Goal: Book appointment/travel/reservation

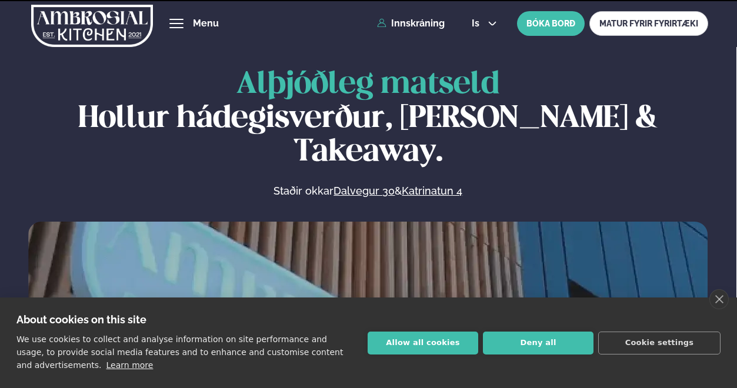
scroll to position [116, 0]
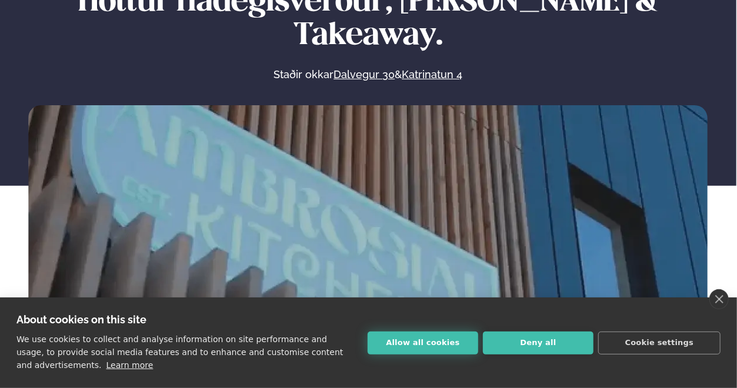
click at [425, 340] on button "Allow all cookies" at bounding box center [423, 343] width 111 height 23
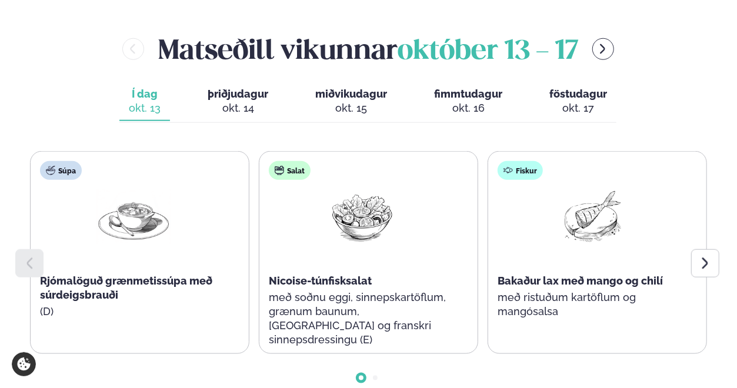
scroll to position [521, 0]
click at [701, 257] on icon at bounding box center [705, 264] width 14 height 14
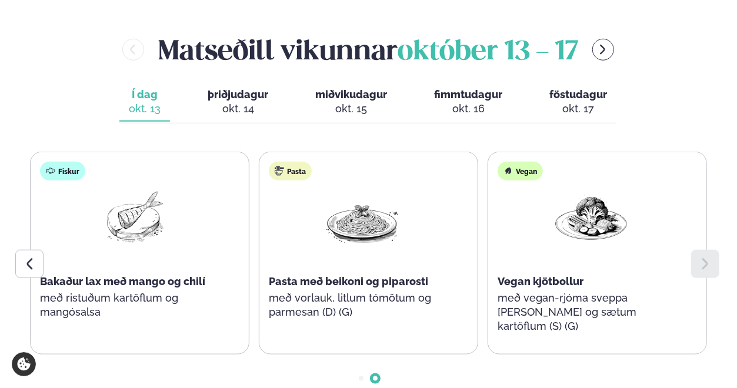
click at [701, 257] on icon at bounding box center [705, 264] width 14 height 14
click at [242, 102] on div "okt. 14" at bounding box center [238, 109] width 61 height 14
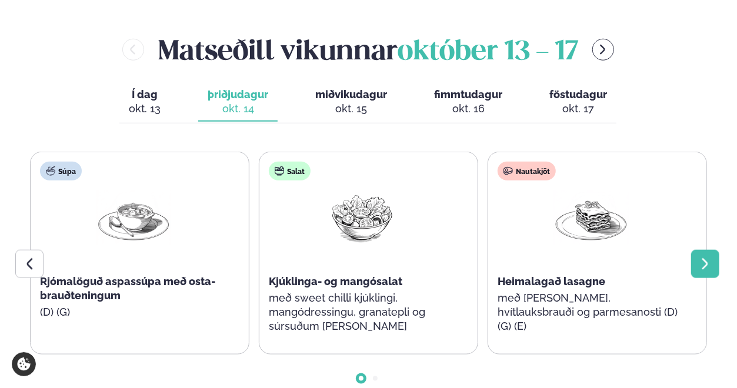
click at [711, 257] on icon at bounding box center [705, 264] width 14 height 14
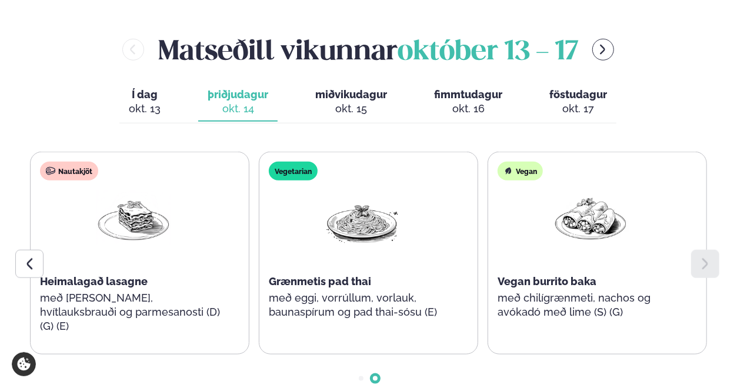
click at [711, 257] on icon at bounding box center [705, 264] width 14 height 14
click at [341, 88] on span "miðvikudagur" at bounding box center [351, 94] width 72 height 12
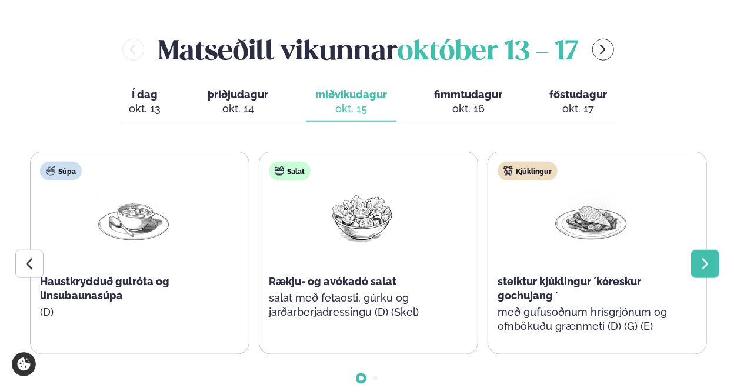
click at [707, 257] on icon at bounding box center [705, 264] width 14 height 14
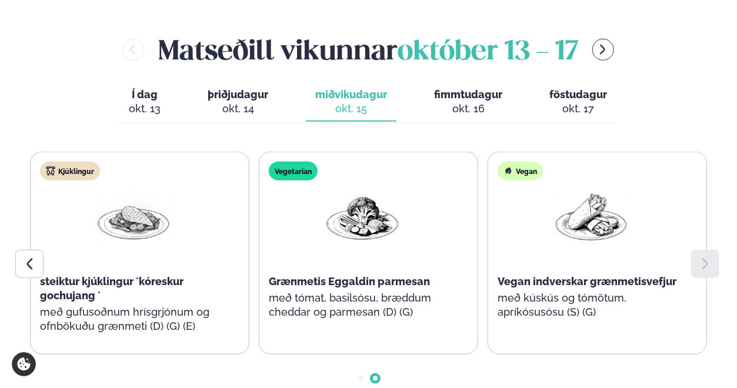
click at [471, 88] on span "fimmtudagur" at bounding box center [468, 94] width 68 height 12
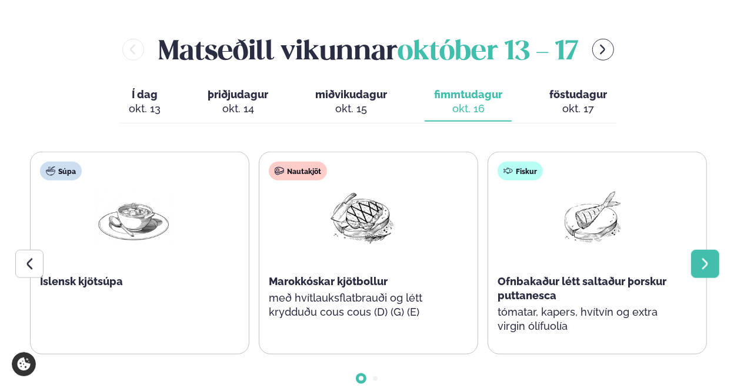
click at [709, 257] on icon at bounding box center [705, 264] width 14 height 14
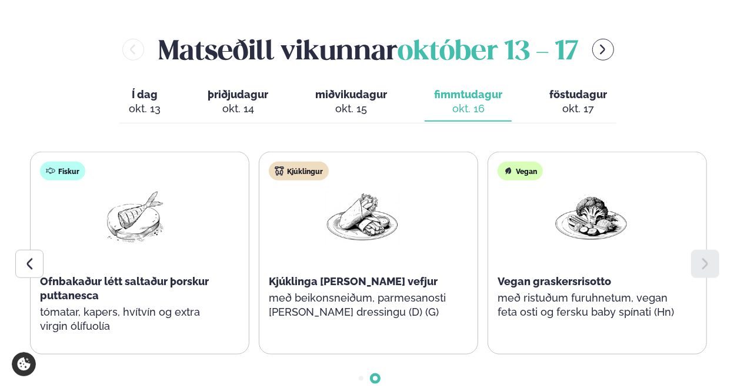
click at [575, 102] on div "okt. 17" at bounding box center [578, 109] width 58 height 14
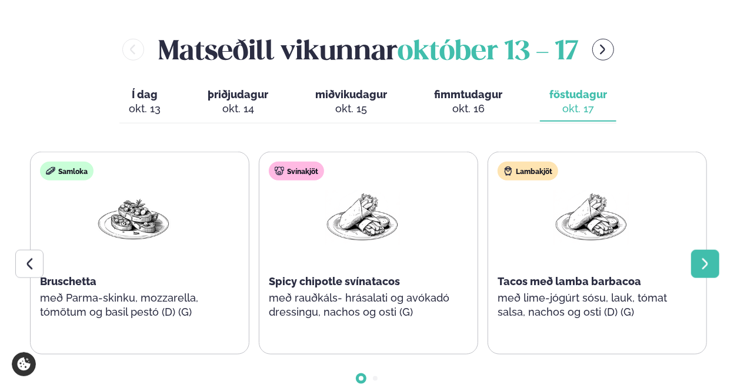
click at [719, 250] on div at bounding box center [705, 264] width 28 height 28
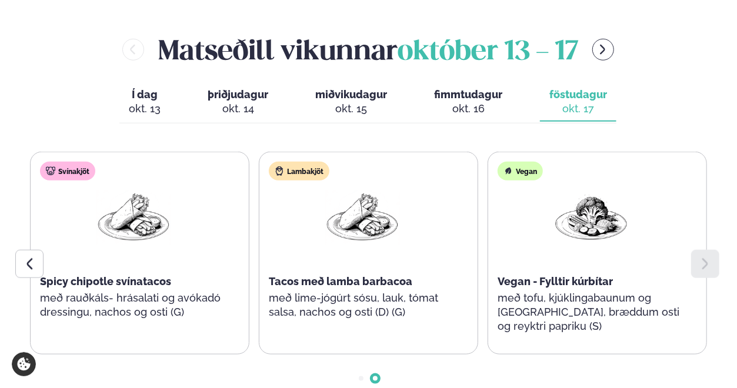
click at [719, 250] on div at bounding box center [705, 264] width 28 height 28
